Goal: Find specific page/section: Find specific page/section

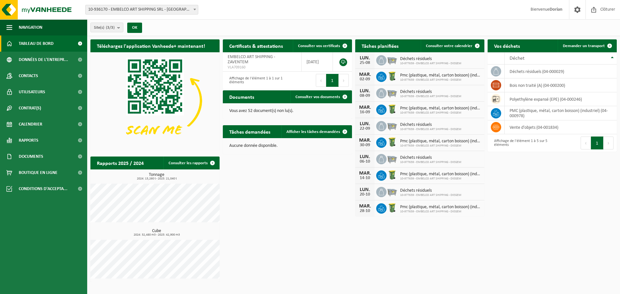
click at [48, 46] on span "Tableau de bord" at bounding box center [36, 44] width 35 height 16
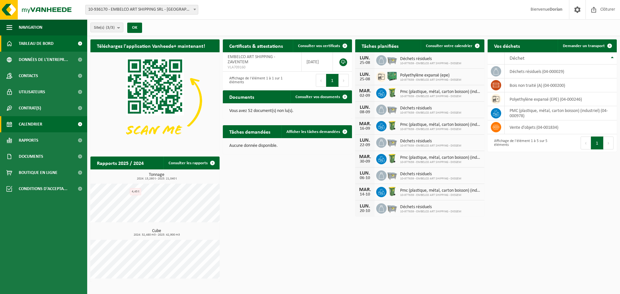
click at [52, 124] on link "Calendrier" at bounding box center [43, 124] width 87 height 16
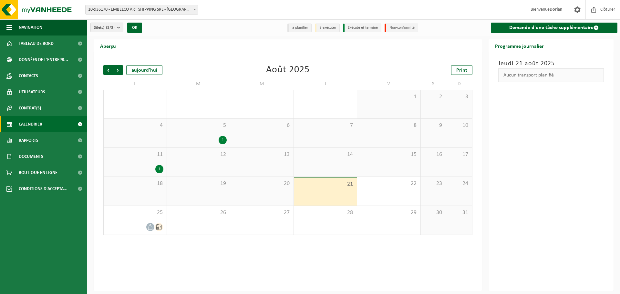
drag, startPoint x: 145, startPoint y: 221, endPoint x: 111, endPoint y: 259, distance: 50.6
click at [111, 259] on div "Précédent Suivant aujourd'hui Août 2025 Print L M M J V S D 28 29 30 31 1 2 3 4…" at bounding box center [288, 171] width 389 height 239
click at [44, 125] on link "Calendrier" at bounding box center [43, 124] width 87 height 16
click at [49, 47] on span "Tableau de bord" at bounding box center [36, 44] width 35 height 16
